Goal: Find specific page/section: Find specific page/section

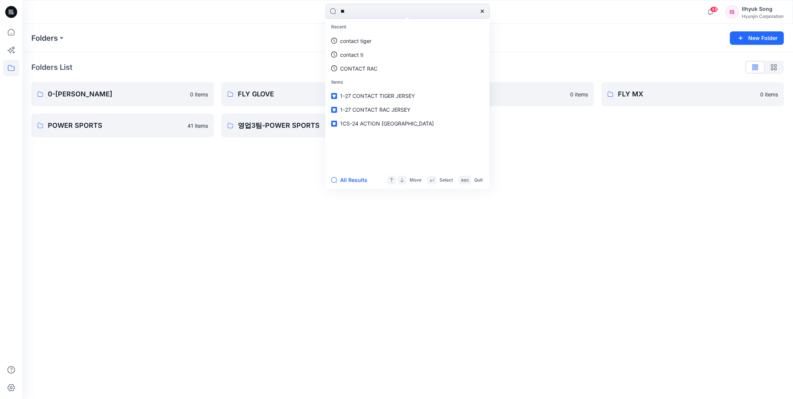
type input "*"
type input "*****"
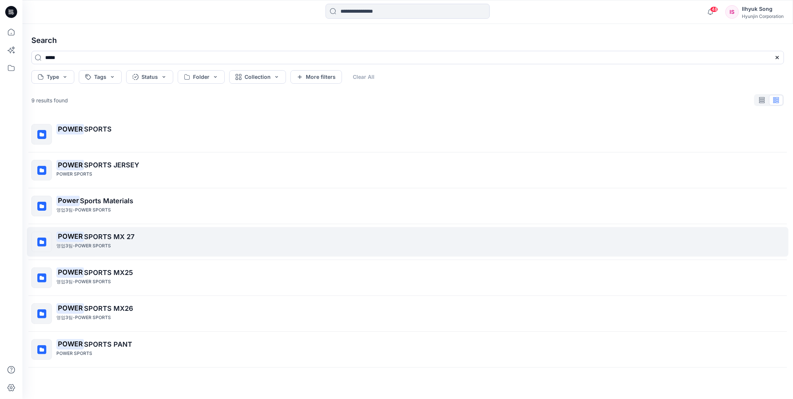
click at [121, 234] on span "SPORTS MX 27" at bounding box center [109, 237] width 50 height 8
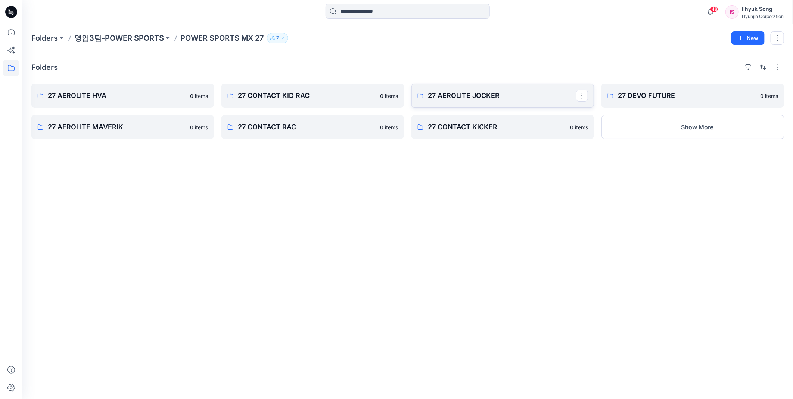
click at [479, 97] on p "27 AEROLITE JOCKER" at bounding box center [502, 95] width 148 height 10
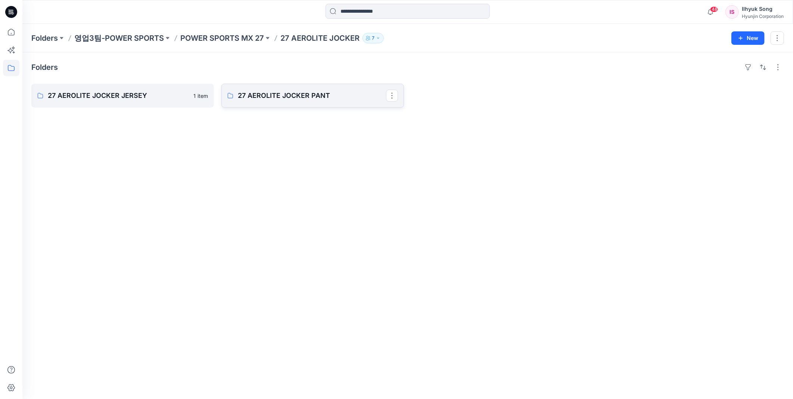
click at [269, 92] on p "27 AEROLITE JOCKER PANT" at bounding box center [312, 95] width 148 height 10
click at [240, 34] on p "POWER SPORTS MX 27" at bounding box center [222, 38] width 84 height 10
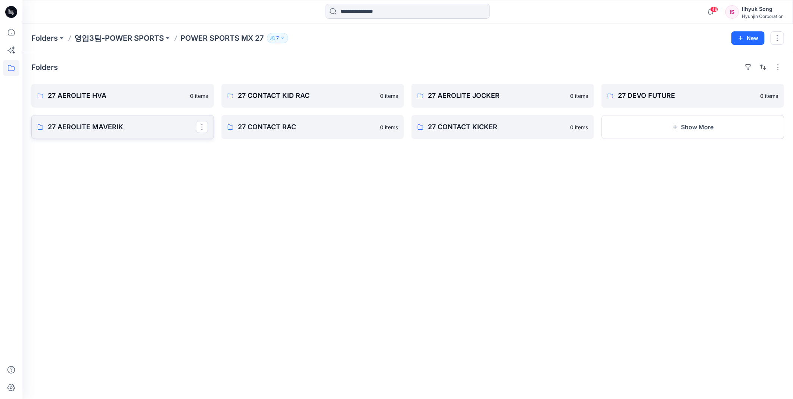
click at [99, 129] on p "27 AEROLITE MAVERIK" at bounding box center [122, 127] width 148 height 10
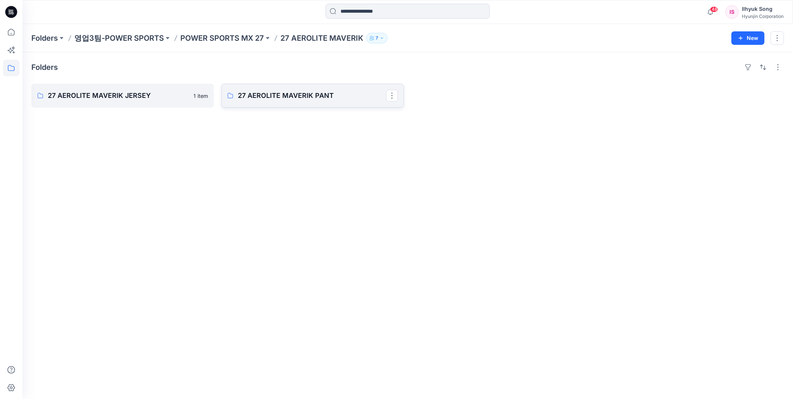
click at [286, 107] on div "Folders 27 AEROLITE MAVERIK JERSEY 1 item 27 AEROLITE MAVERIK PANT" at bounding box center [407, 225] width 770 height 346
click at [286, 98] on p "27 AEROLITE MAVERIK PANT" at bounding box center [312, 95] width 148 height 10
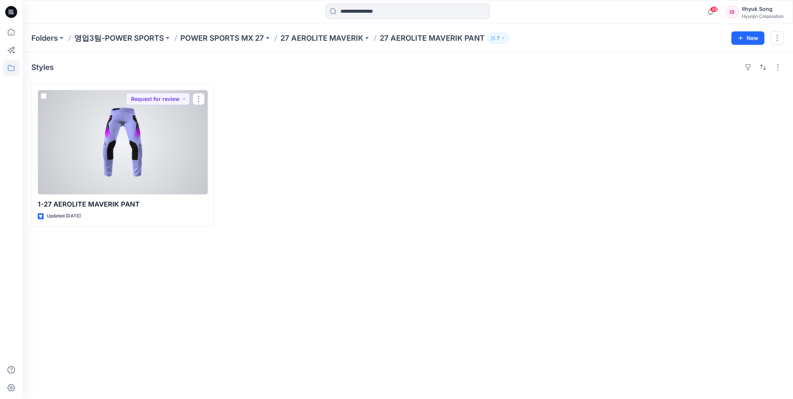
click at [143, 169] on div at bounding box center [123, 142] width 170 height 105
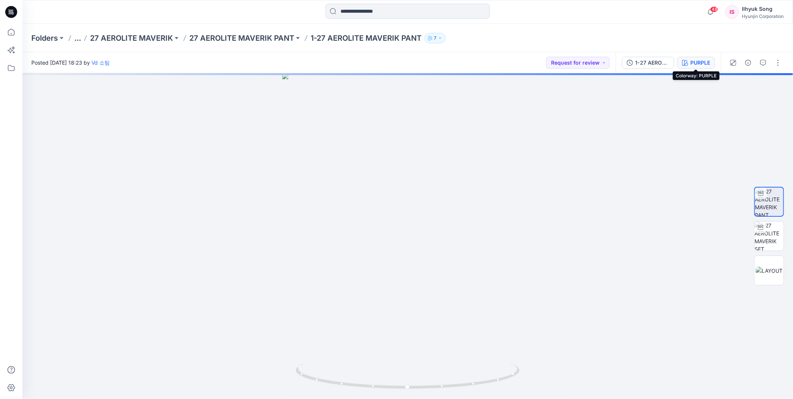
click at [706, 62] on div "PURPLE" at bounding box center [700, 63] width 20 height 8
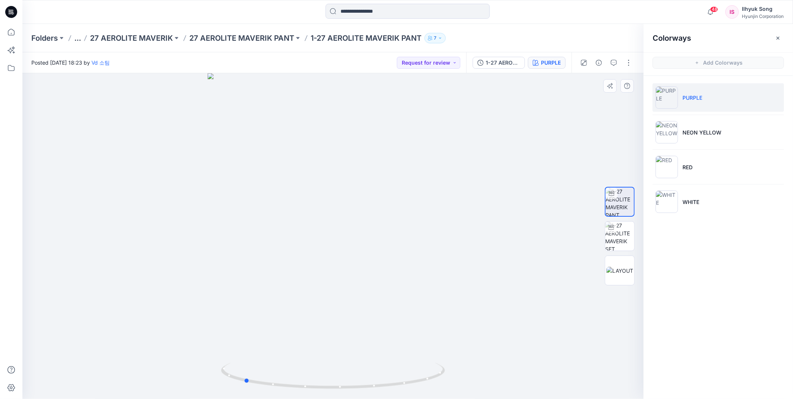
drag, startPoint x: 400, startPoint y: 218, endPoint x: 535, endPoint y: 196, distance: 136.6
click at [535, 196] on div at bounding box center [332, 235] width 621 height 325
drag, startPoint x: 401, startPoint y: 211, endPoint x: 549, endPoint y: 248, distance: 153.3
click at [277, 211] on div at bounding box center [332, 235] width 621 height 325
drag, startPoint x: 620, startPoint y: 274, endPoint x: 607, endPoint y: 276, distance: 13.6
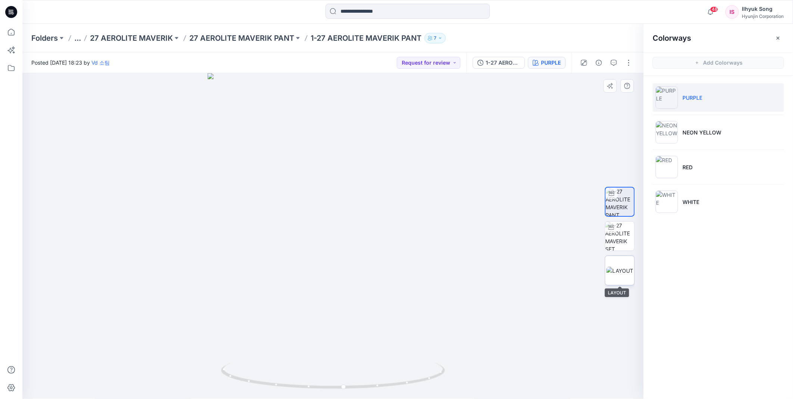
click at [620, 274] on img at bounding box center [619, 271] width 27 height 8
click at [17, 34] on icon at bounding box center [11, 32] width 16 height 16
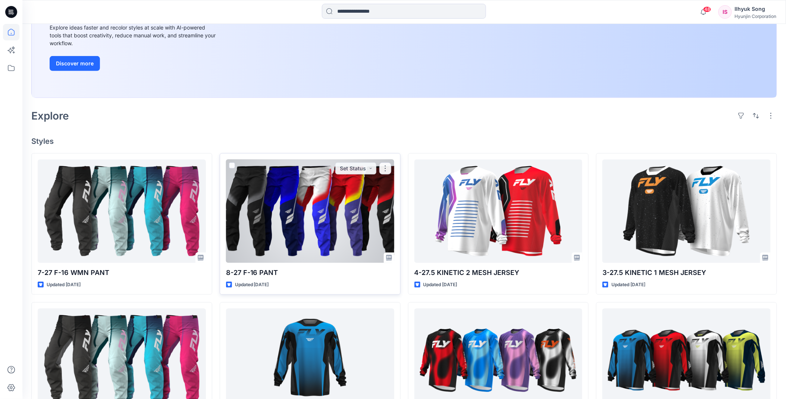
scroll to position [124, 0]
